Goal: Task Accomplishment & Management: Manage account settings

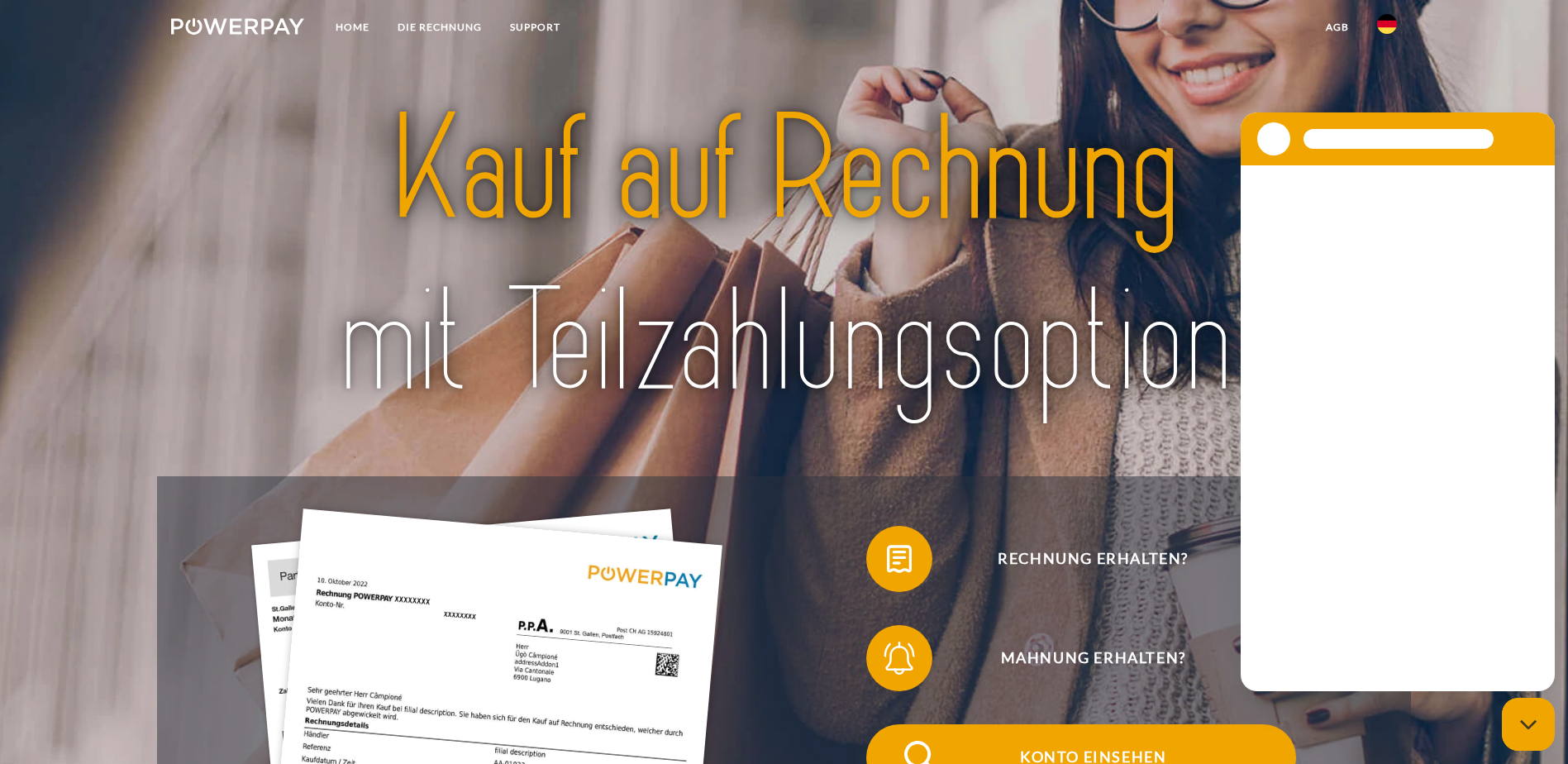
click at [891, 724] on span "Konto einsehen" at bounding box center [1093, 757] width 405 height 66
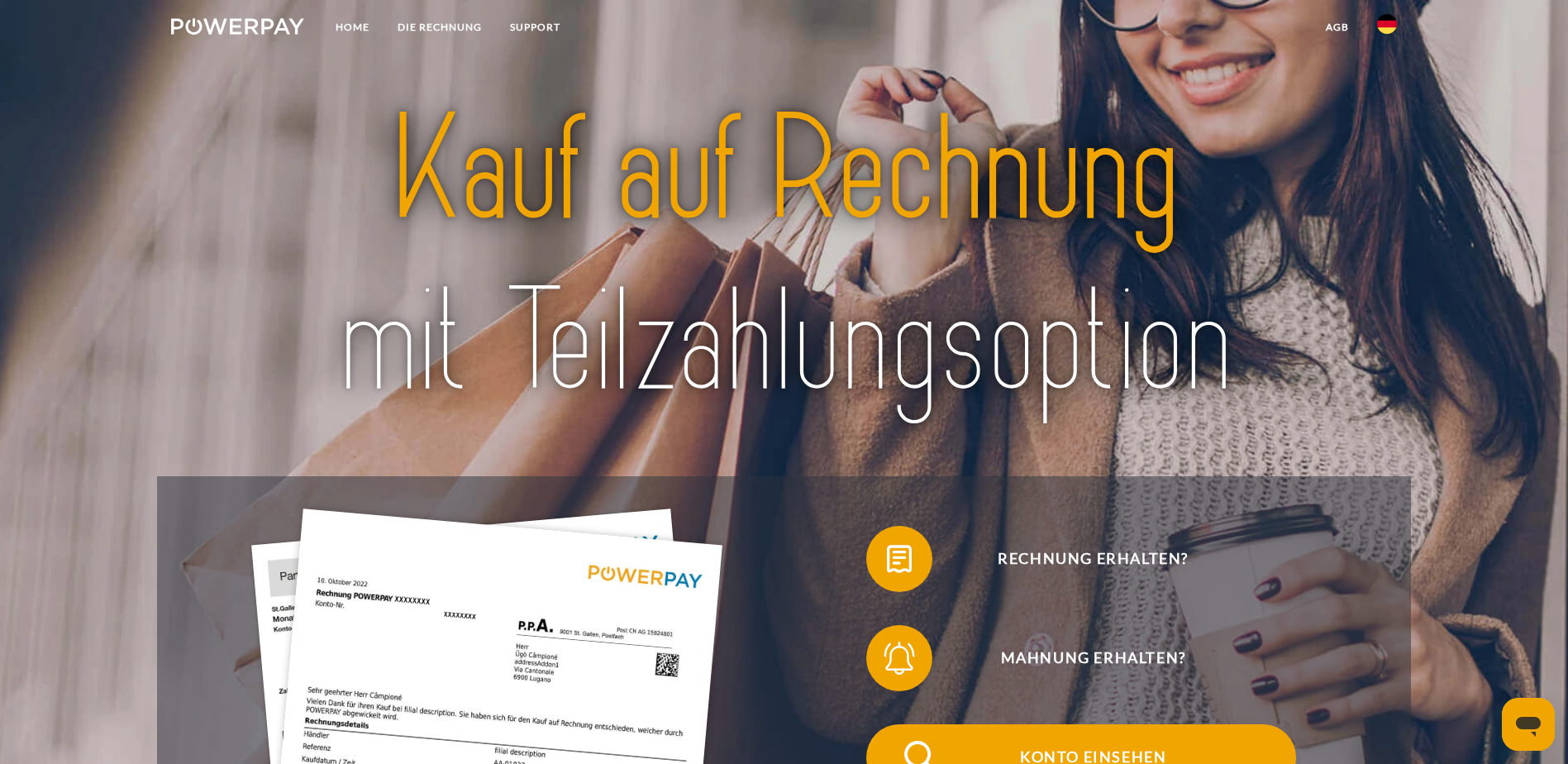
click at [891, 730] on span "Konto einsehen" at bounding box center [1093, 757] width 405 height 66
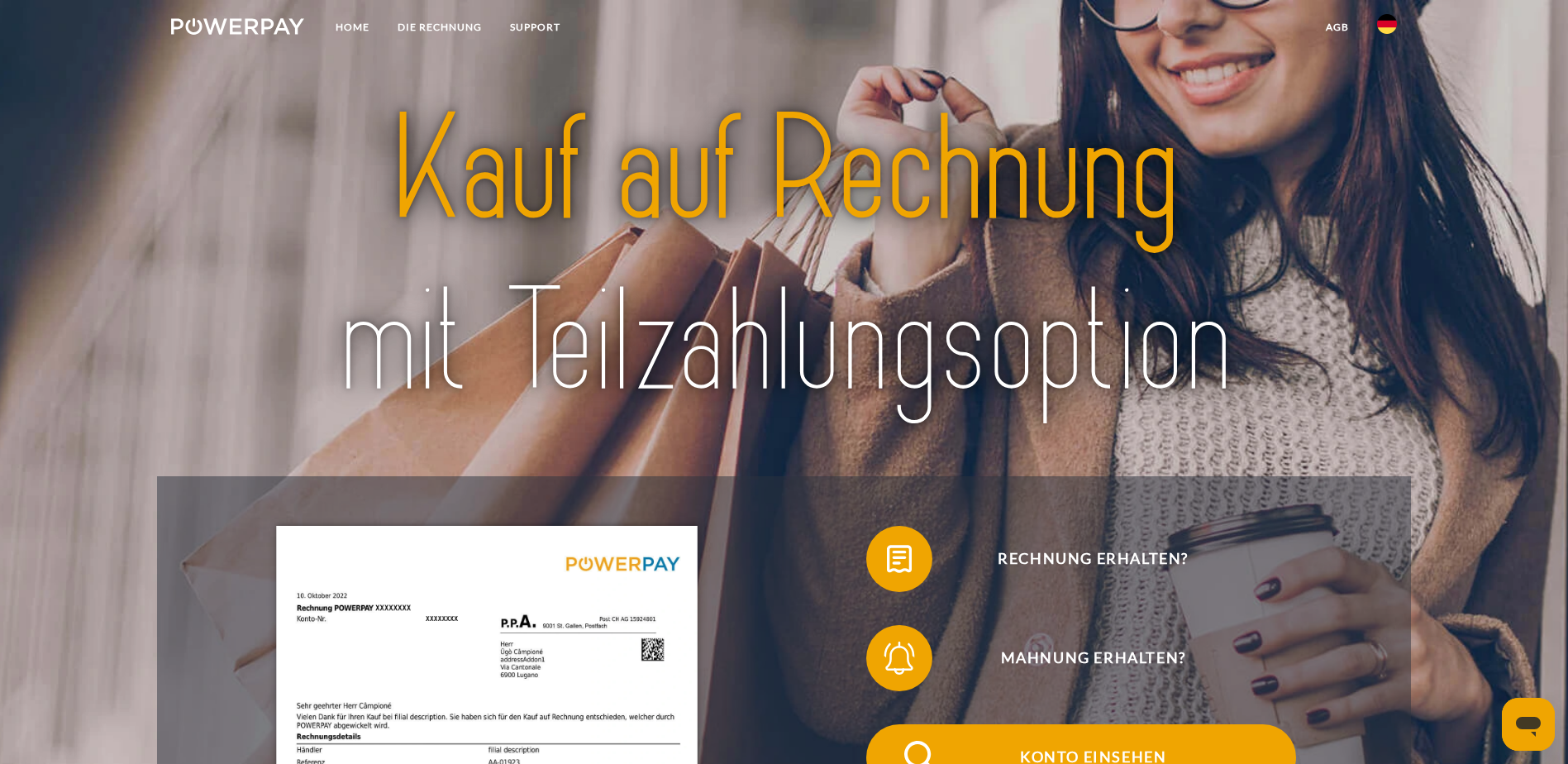
click at [891, 724] on span "Konto einsehen" at bounding box center [1093, 757] width 405 height 66
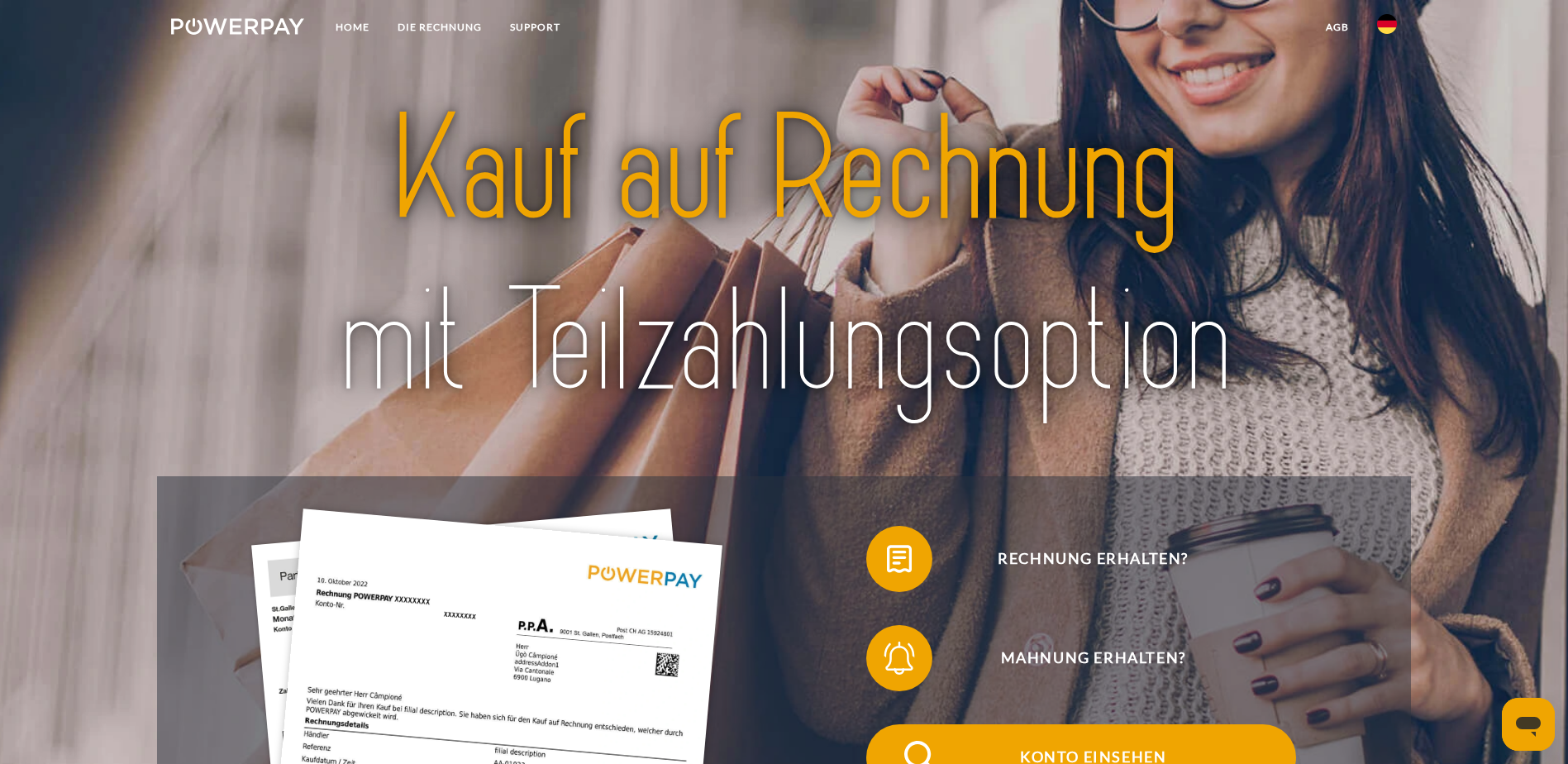
click at [891, 724] on span "Konto einsehen" at bounding box center [1093, 757] width 405 height 66
